Goal: Check status: Check status

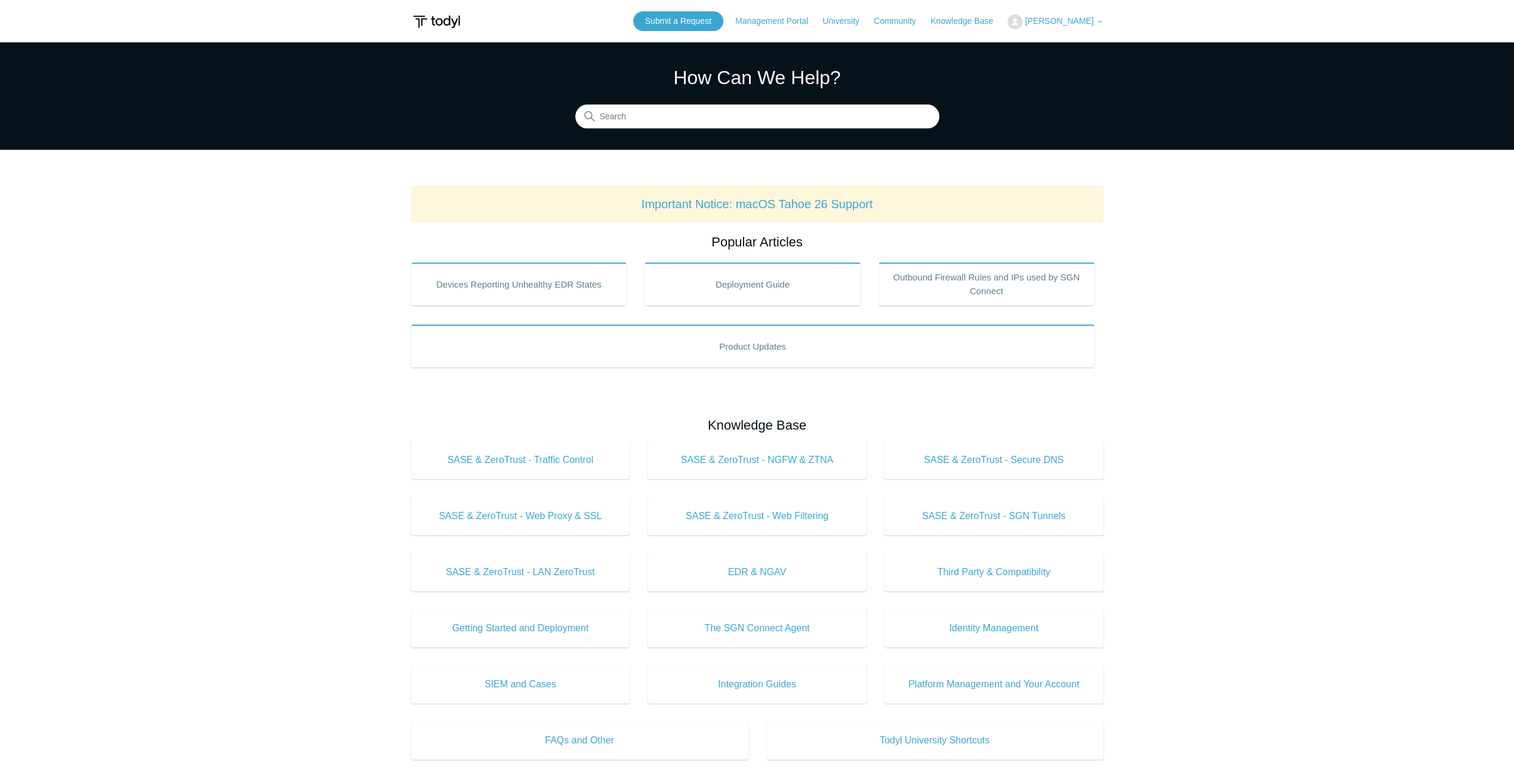
click at [1022, 18] on img at bounding box center [1015, 21] width 15 height 15
click at [1058, 37] on link "My Support Requests" at bounding box center [1065, 47] width 116 height 21
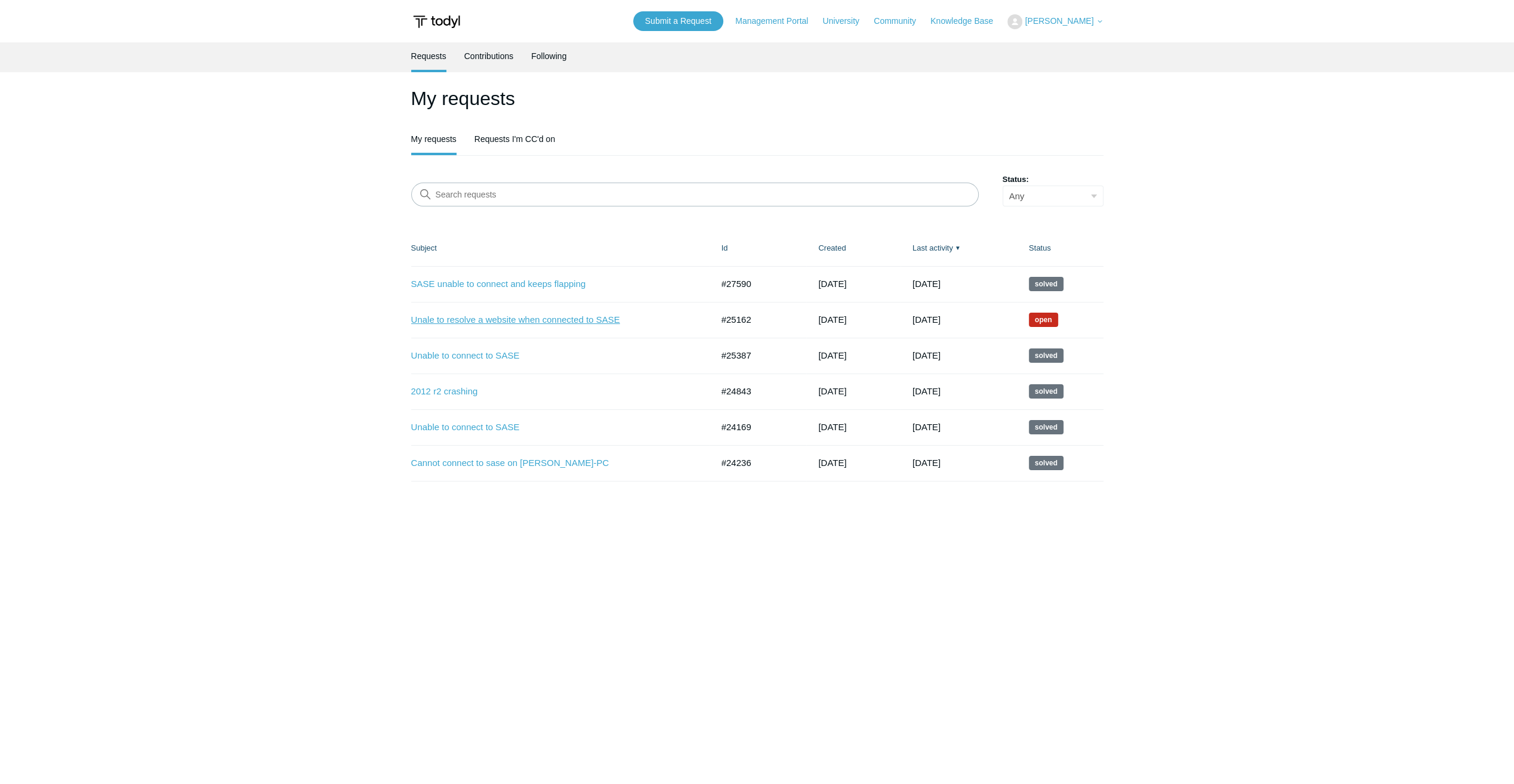
click at [501, 314] on link "Unale to resolve a website when connected to SASE" at bounding box center [553, 320] width 283 height 14
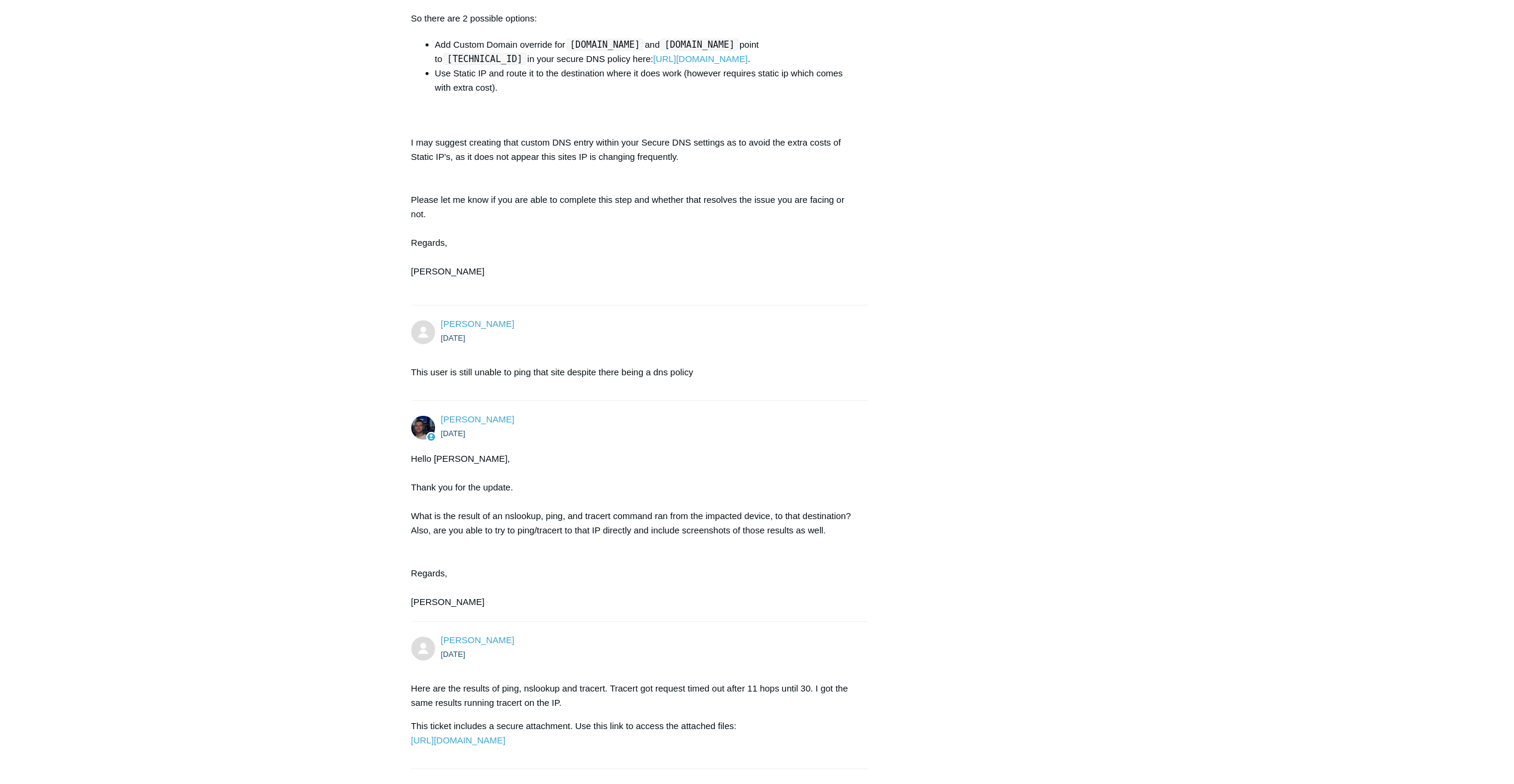
scroll to position [3246, 0]
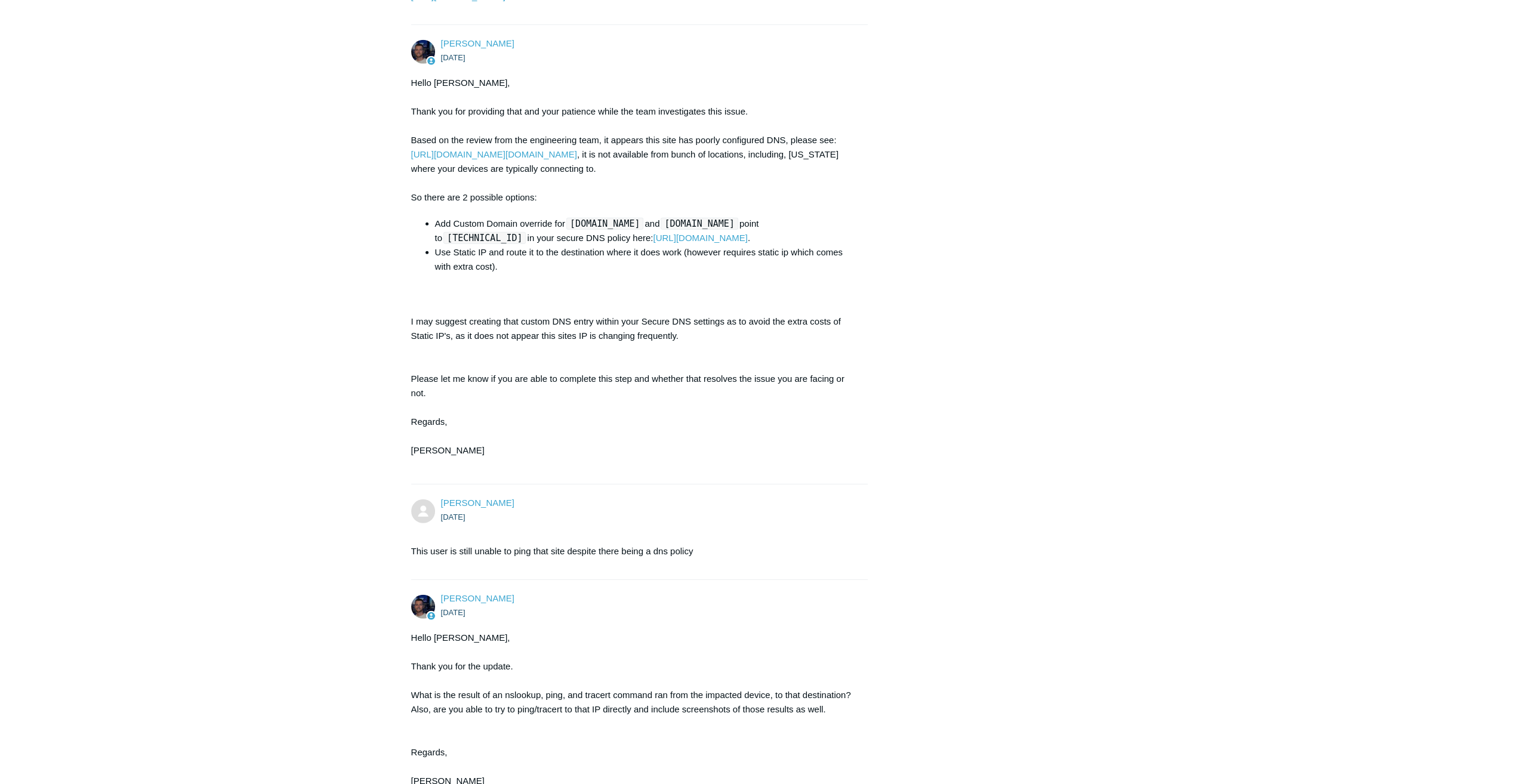
drag, startPoint x: 778, startPoint y: 275, endPoint x: 699, endPoint y: 275, distance: 79.0
click at [699, 230] on code "www.appraiserusa.com" at bounding box center [699, 224] width 77 height 12
copy code "appraiserusa.com"
